Goal: Task Accomplishment & Management: Complete application form

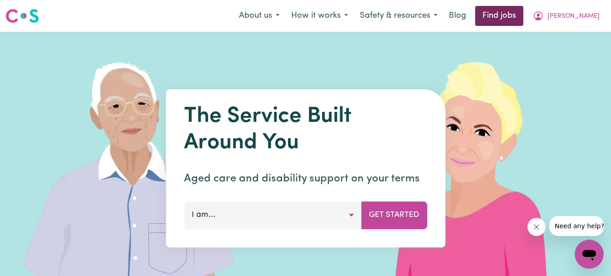
click at [523, 9] on link "Find jobs" at bounding box center [499, 16] width 48 height 20
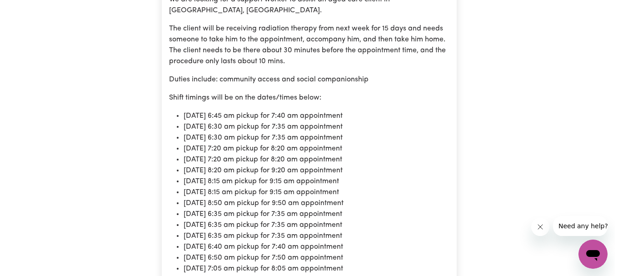
scroll to position [367, 0]
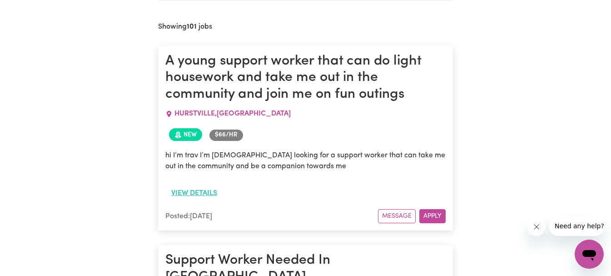
click at [207, 188] on button "View details" at bounding box center [194, 192] width 58 height 17
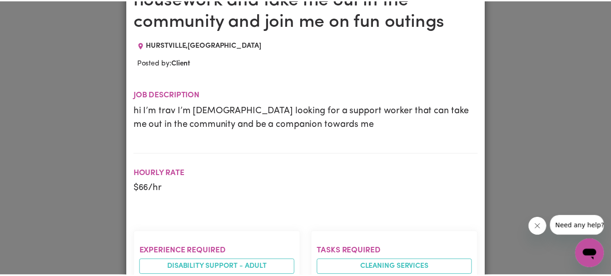
scroll to position [0, 0]
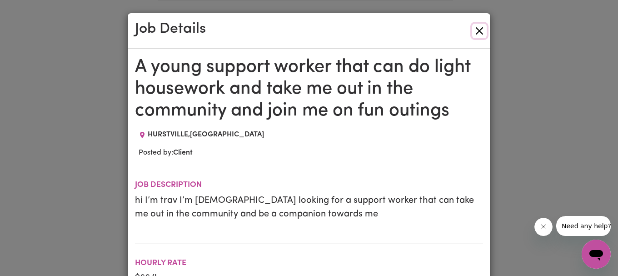
click at [477, 28] on button "Close" at bounding box center [479, 31] width 15 height 15
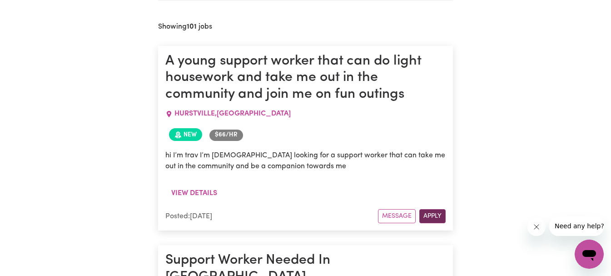
click at [435, 216] on button "Apply" at bounding box center [432, 216] width 26 height 14
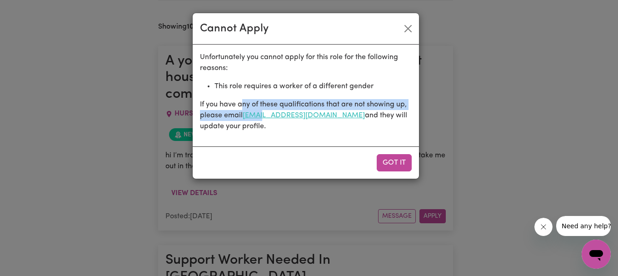
drag, startPoint x: 241, startPoint y: 109, endPoint x: 263, endPoint y: 117, distance: 23.0
click at [263, 117] on p "If you have any of these qualifications that are not showing up, please email […" at bounding box center [306, 115] width 212 height 33
click at [305, 117] on link "[EMAIL_ADDRESS][DOMAIN_NAME]" at bounding box center [304, 115] width 122 height 7
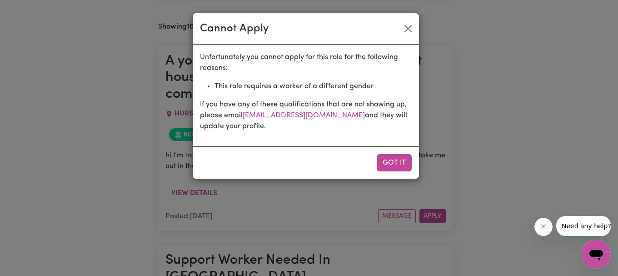
click at [317, 138] on div "Unfortunately you cannot apply for this role for the following reasons: This ro…" at bounding box center [306, 96] width 226 height 102
drag, startPoint x: 367, startPoint y: 127, endPoint x: 348, endPoint y: 119, distance: 20.0
click at [348, 119] on p "If you have any of these qualifications that are not showing up, please email […" at bounding box center [306, 115] width 212 height 33
click at [348, 119] on link "[EMAIL_ADDRESS][DOMAIN_NAME]" at bounding box center [304, 115] width 122 height 7
click at [405, 30] on button "Close" at bounding box center [408, 28] width 15 height 15
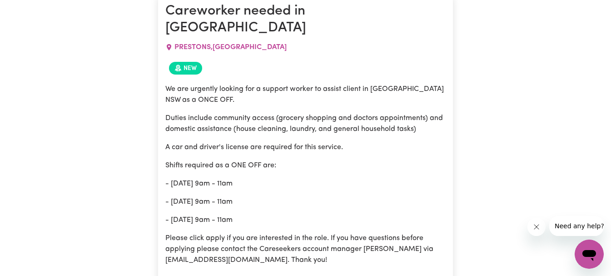
scroll to position [1482, 0]
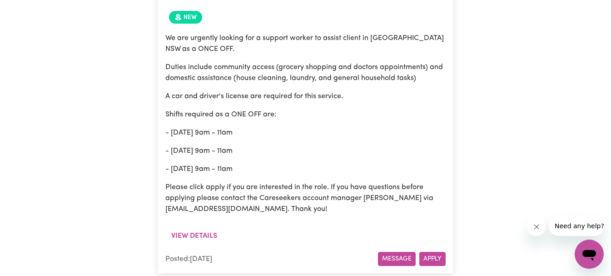
click at [393, 252] on button "Message" at bounding box center [397, 259] width 38 height 14
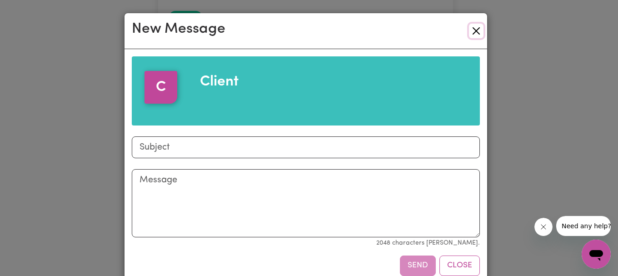
click at [471, 32] on button "Close" at bounding box center [476, 31] width 15 height 15
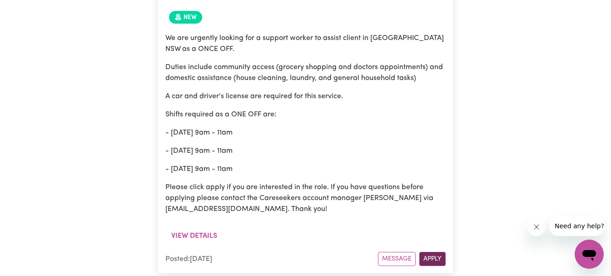
click at [428, 252] on button "Apply" at bounding box center [432, 259] width 26 height 14
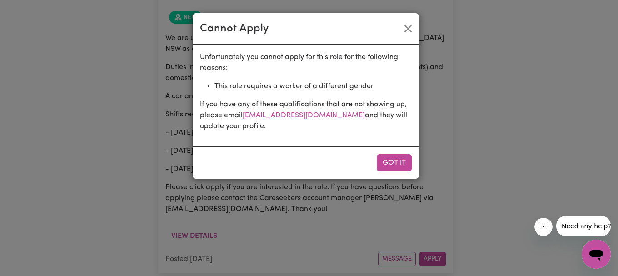
click at [405, 36] on div "Cannot Apply" at bounding box center [306, 28] width 226 height 31
click at [413, 30] on button "Close" at bounding box center [408, 28] width 15 height 15
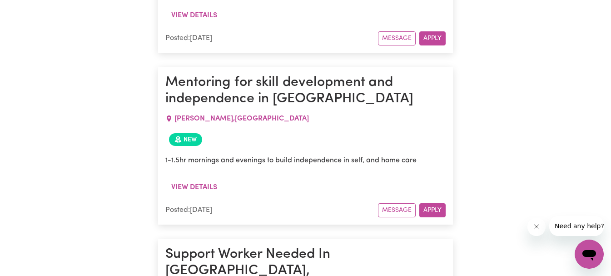
scroll to position [3004, 0]
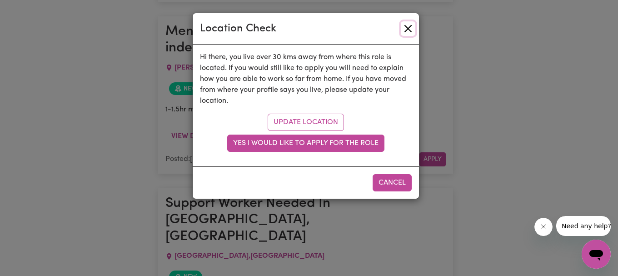
click at [402, 32] on button "Close" at bounding box center [408, 28] width 15 height 15
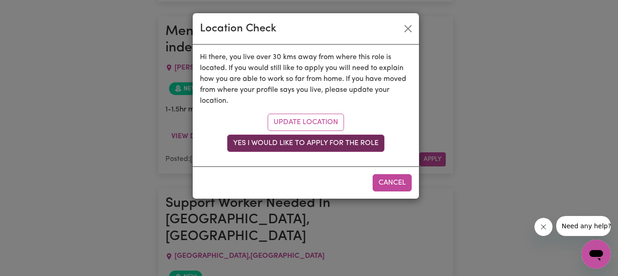
click at [327, 145] on button "Yes I would like to apply for the role" at bounding box center [305, 142] width 157 height 17
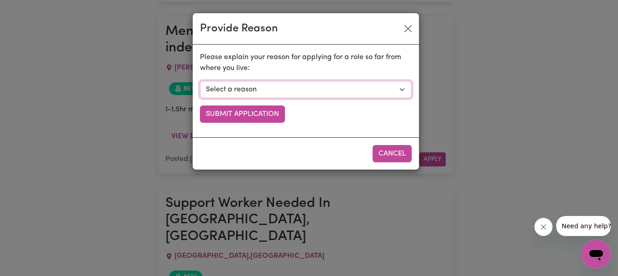
click at [349, 92] on select "Select a reason I currently travel to this area for work or other personal reas…" at bounding box center [306, 89] width 212 height 17
click at [404, 27] on button "Close" at bounding box center [408, 28] width 15 height 15
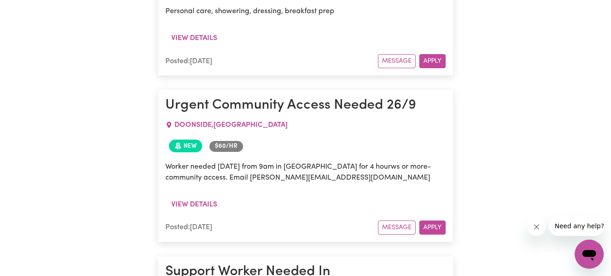
scroll to position [0, 0]
